Goal: Information Seeking & Learning: Find contact information

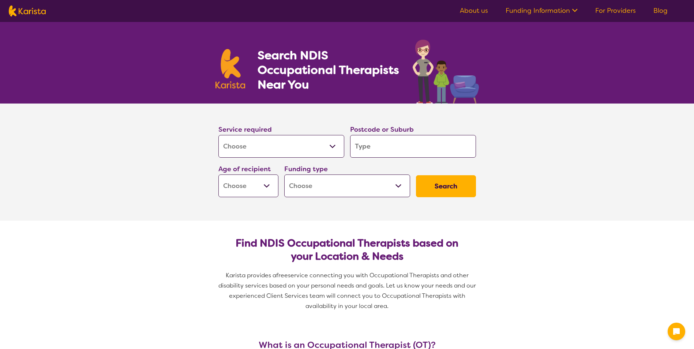
select select "[MEDICAL_DATA]"
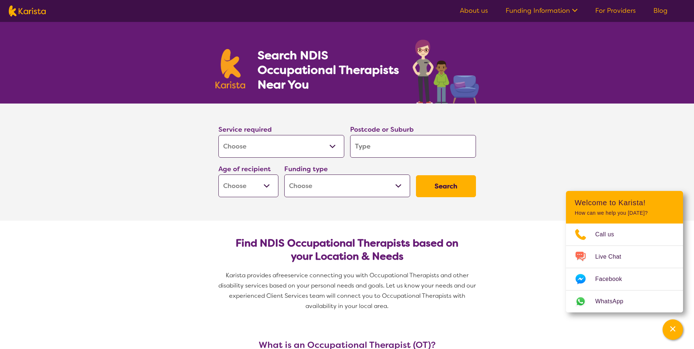
click at [376, 149] on input "search" at bounding box center [413, 146] width 126 height 23
type input "6"
type input "5"
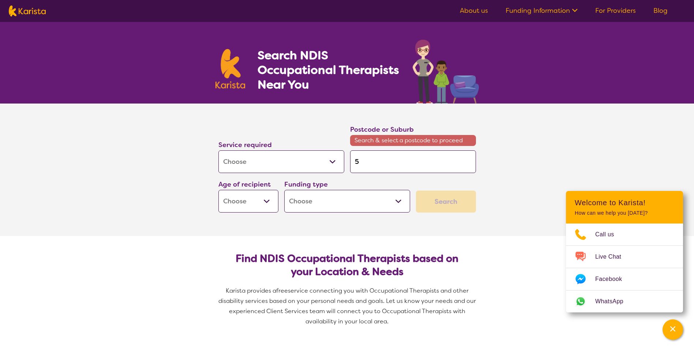
type input "50"
type input "506"
type input "5067"
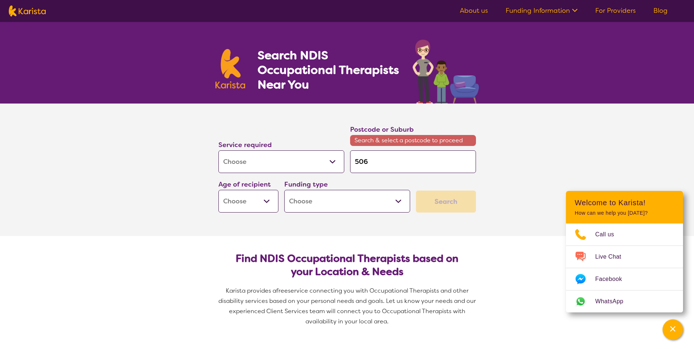
type input "5067"
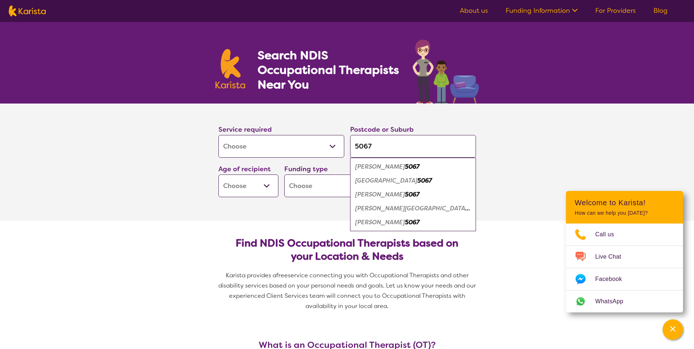
type input "5067"
click at [405, 197] on em "5067" at bounding box center [412, 195] width 15 height 8
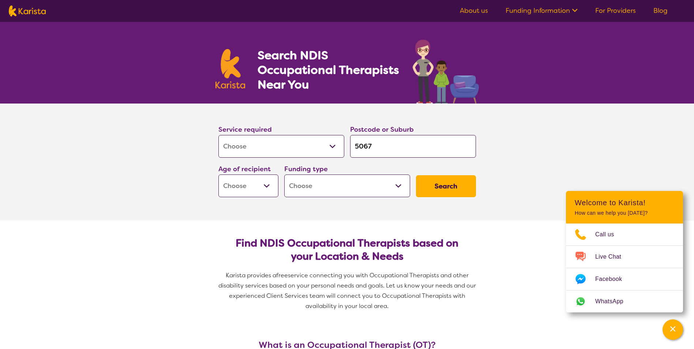
click at [264, 186] on select "Early Childhood - 0 to 9 Child - 10 to 11 Adolescent - 12 to 17 Adult - 18 to 6…" at bounding box center [248, 186] width 60 height 23
select select "AD"
click at [218, 175] on select "Early Childhood - 0 to 9 Child - 10 to 11 Adolescent - 12 to 17 Adult - 18 to 6…" at bounding box center [248, 186] width 60 height 23
select select "AD"
click at [371, 190] on select "Home Care Package (HCP) National Disability Insurance Scheme (NDIS) I don't know" at bounding box center [347, 186] width 126 height 23
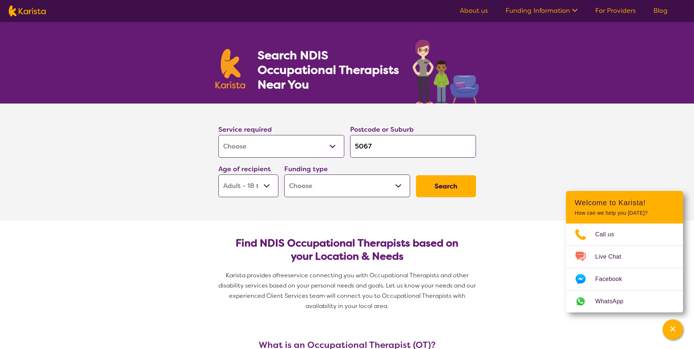
select select "i-don-t-know"
click at [284, 175] on select "Home Care Package (HCP) National Disability Insurance Scheme (NDIS) I don't know" at bounding box center [347, 186] width 126 height 23
select select "i-don-t-know"
click at [460, 183] on button "Search" at bounding box center [446, 186] width 60 height 22
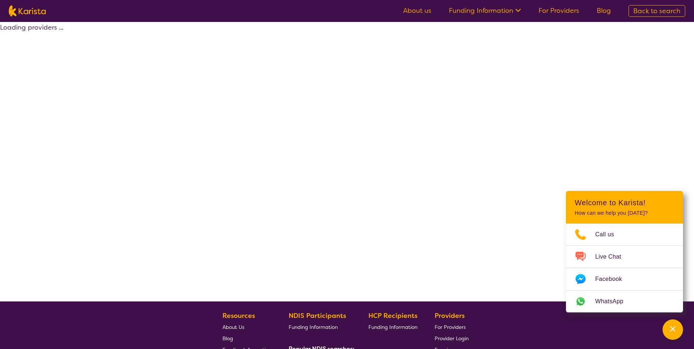
select select "[MEDICAL_DATA]"
select select "AD"
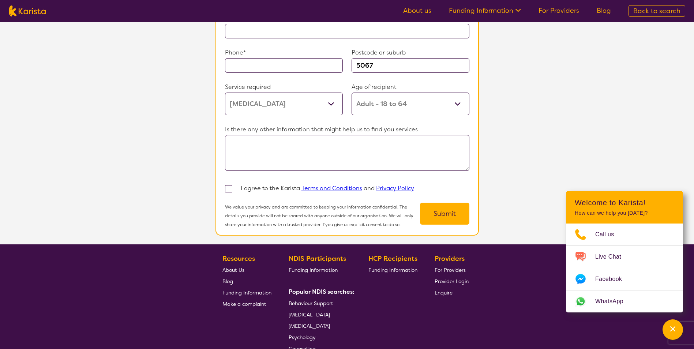
scroll to position [563, 0]
